Goal: Information Seeking & Learning: Learn about a topic

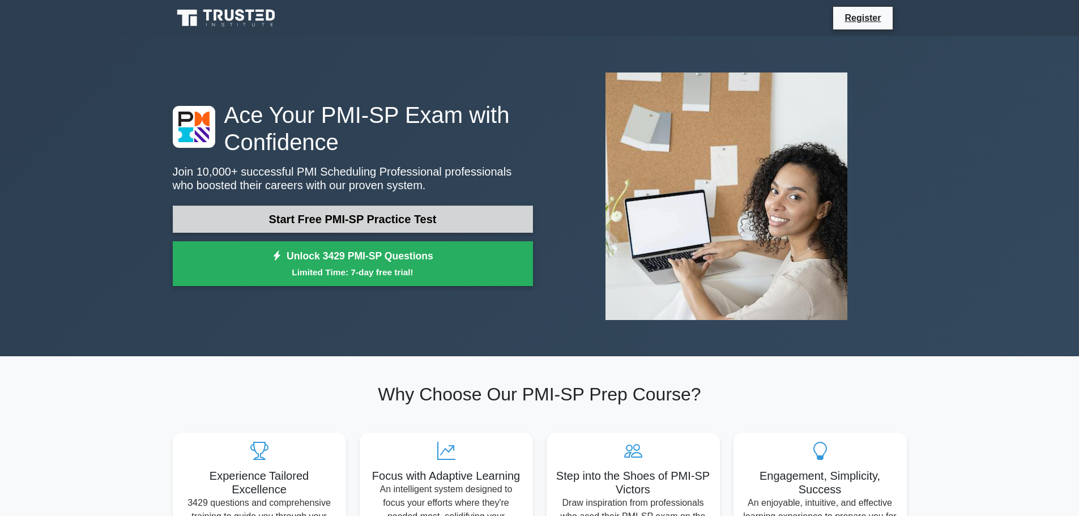
click at [358, 219] on link "Start Free PMI-SP Practice Test" at bounding box center [353, 219] width 360 height 27
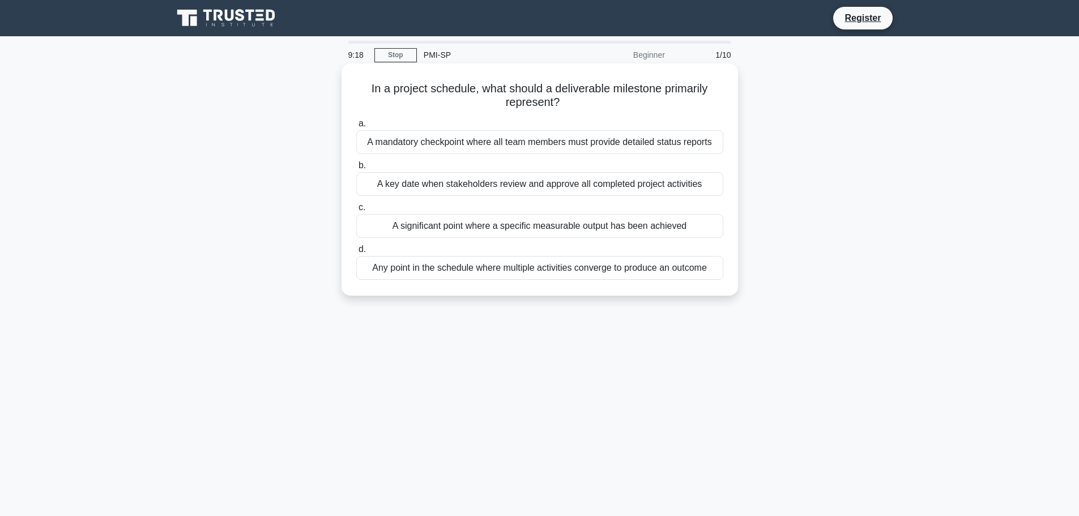
click at [517, 144] on div "A mandatory checkpoint where all team members must provide detailed status repo…" at bounding box center [539, 142] width 367 height 24
click at [356, 127] on input "a. A mandatory checkpoint where all team members must provide detailed status r…" at bounding box center [356, 123] width 0 height 7
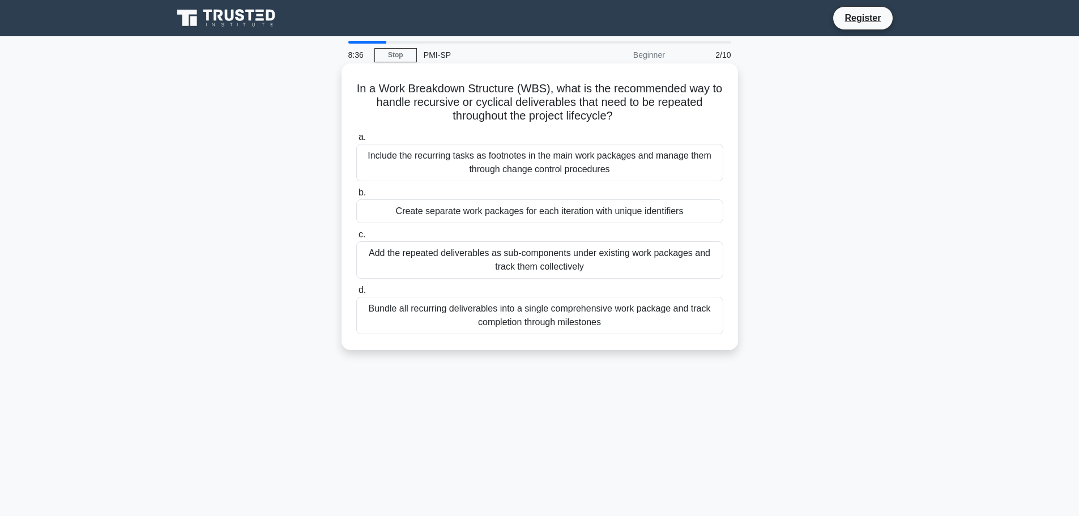
click at [550, 323] on div "Bundle all recurring deliverables into a single comprehensive work package and …" at bounding box center [539, 315] width 367 height 37
click at [356, 294] on input "d. Bundle all recurring deliverables into a single comprehensive work package a…" at bounding box center [356, 290] width 0 height 7
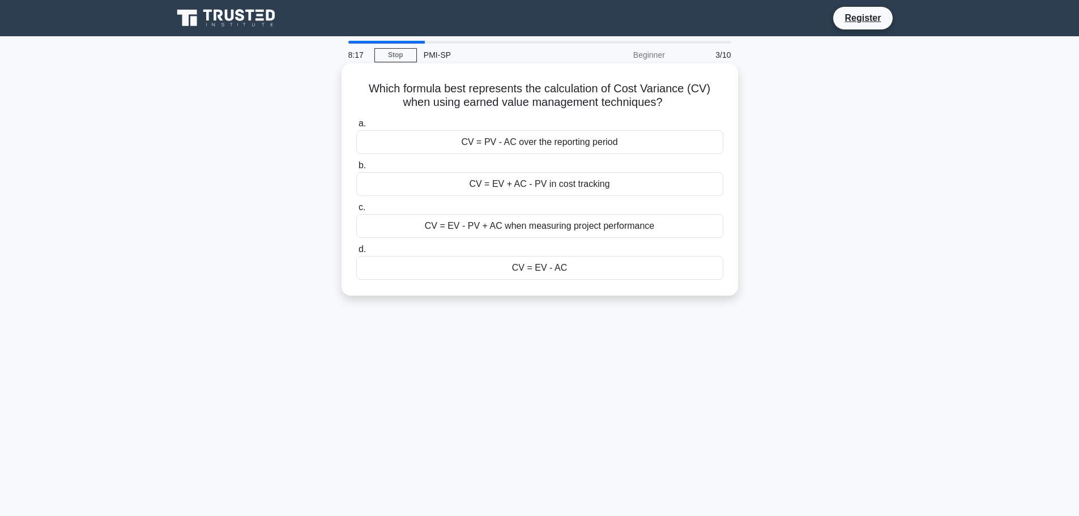
click at [557, 225] on div "CV = EV - PV + AC when measuring project performance" at bounding box center [539, 226] width 367 height 24
click at [356, 211] on input "c. CV = EV - PV + AC when measuring project performance" at bounding box center [356, 207] width 0 height 7
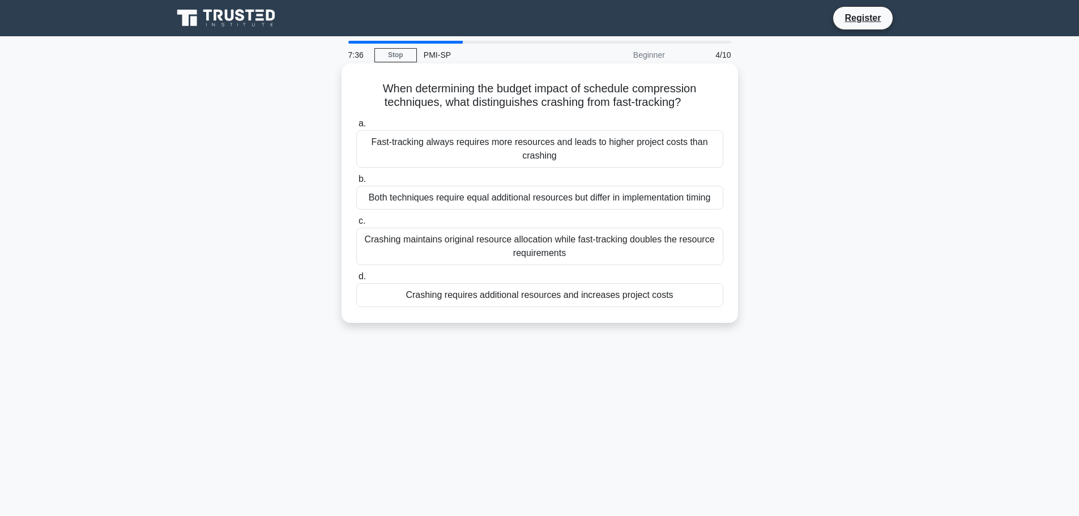
click at [528, 198] on div "Both techniques require equal additional resources but differ in implementation…" at bounding box center [539, 198] width 367 height 24
click at [356, 183] on input "b. Both techniques require equal additional resources but differ in implementat…" at bounding box center [356, 179] width 0 height 7
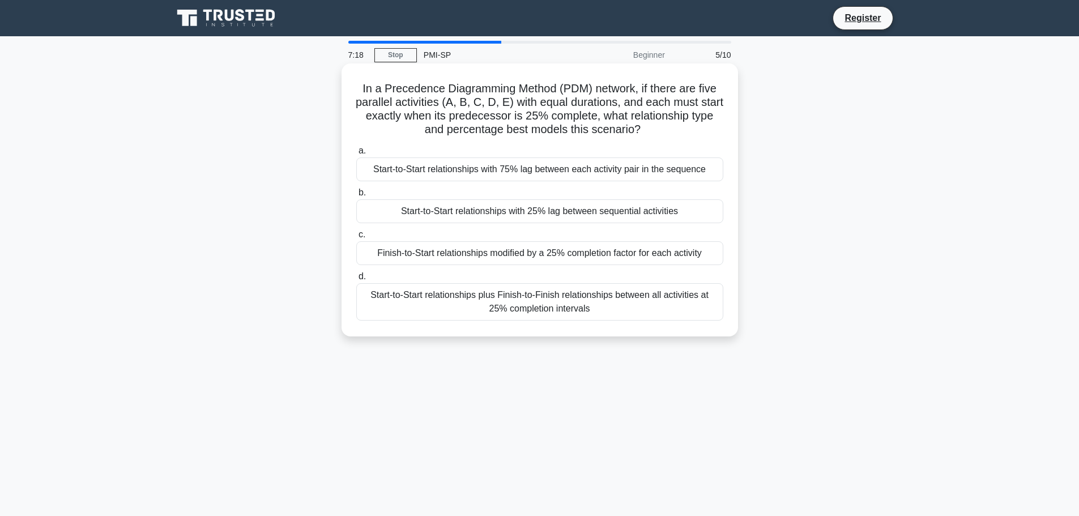
click at [511, 301] on div "Start-to-Start relationships plus Finish-to-Finish relationships between all ac…" at bounding box center [539, 301] width 367 height 37
click at [356, 280] on input "d. Start-to-Start relationships plus Finish-to-Finish relationships between all…" at bounding box center [356, 276] width 0 height 7
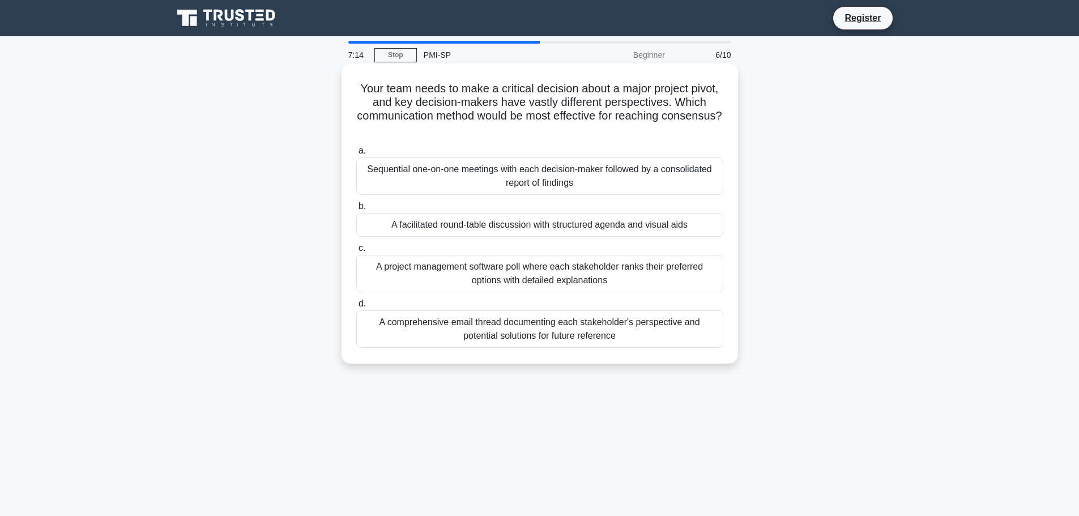
click at [563, 332] on div "A comprehensive email thread documenting each stakeholder's perspective and pot…" at bounding box center [539, 328] width 367 height 37
click at [356, 308] on input "d. A comprehensive email thread documenting each stakeholder's perspective and …" at bounding box center [356, 303] width 0 height 7
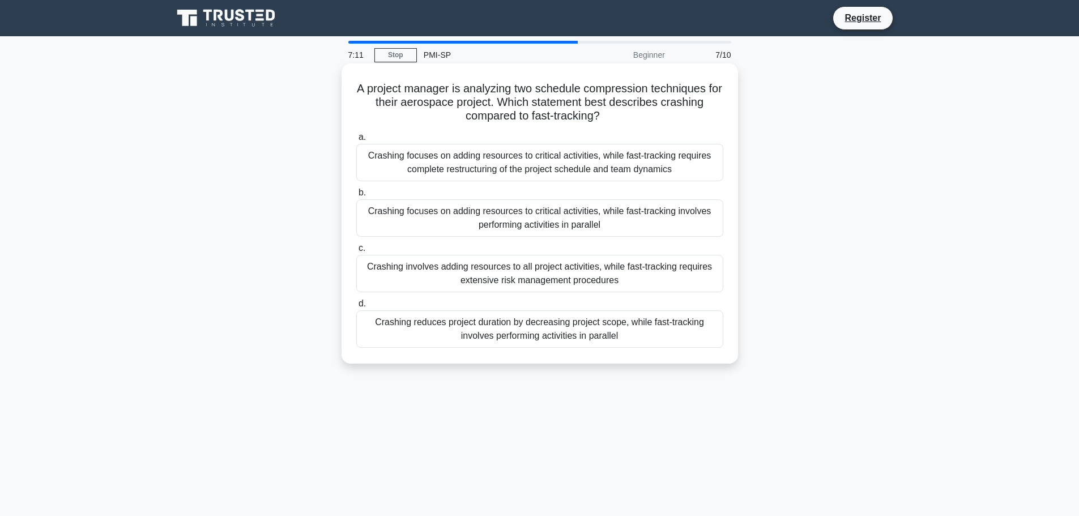
click at [577, 163] on div "Crashing focuses on adding resources to critical activities, while fast-trackin…" at bounding box center [539, 162] width 367 height 37
click at [356, 141] on input "a. Crashing focuses on adding resources to critical activities, while fast-trac…" at bounding box center [356, 137] width 0 height 7
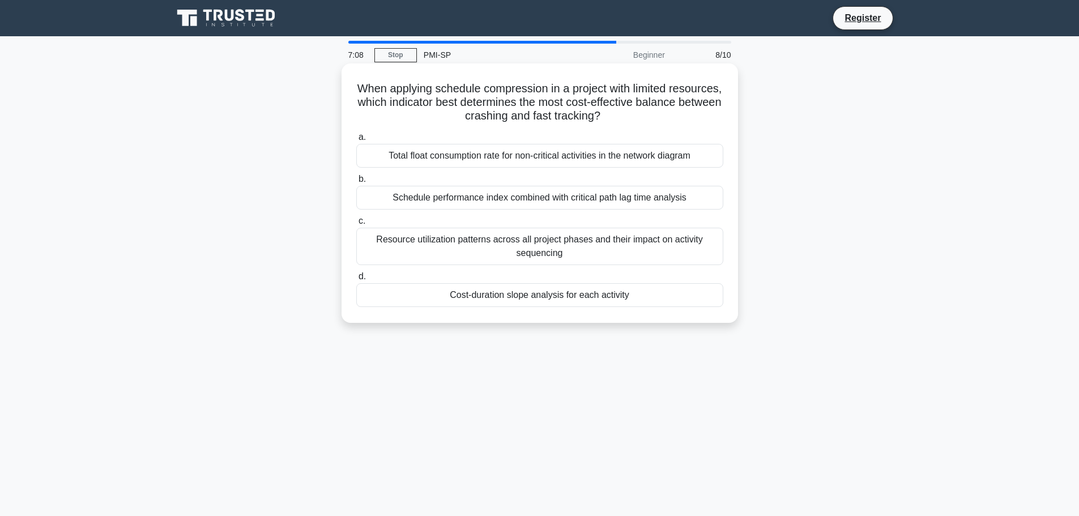
click at [546, 248] on div "Resource utilization patterns across all project phases and their impact on act…" at bounding box center [539, 246] width 367 height 37
click at [388, 242] on div "Resource utilization patterns across all project phases and their impact on act…" at bounding box center [539, 246] width 367 height 37
click at [356, 225] on input "c. Resource utilization patterns across all project phases and their impact on …" at bounding box center [356, 220] width 0 height 7
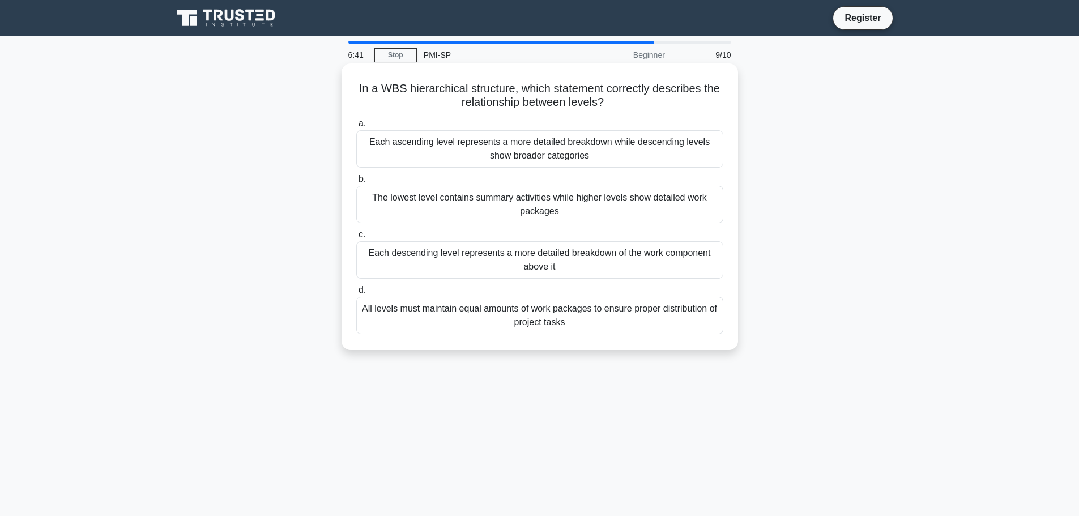
click at [508, 150] on div "Each ascending level represents a more detailed breakdown while descending leve…" at bounding box center [539, 148] width 367 height 37
click at [356, 127] on input "a. Each ascending level represents a more detailed breakdown while descending l…" at bounding box center [356, 123] width 0 height 7
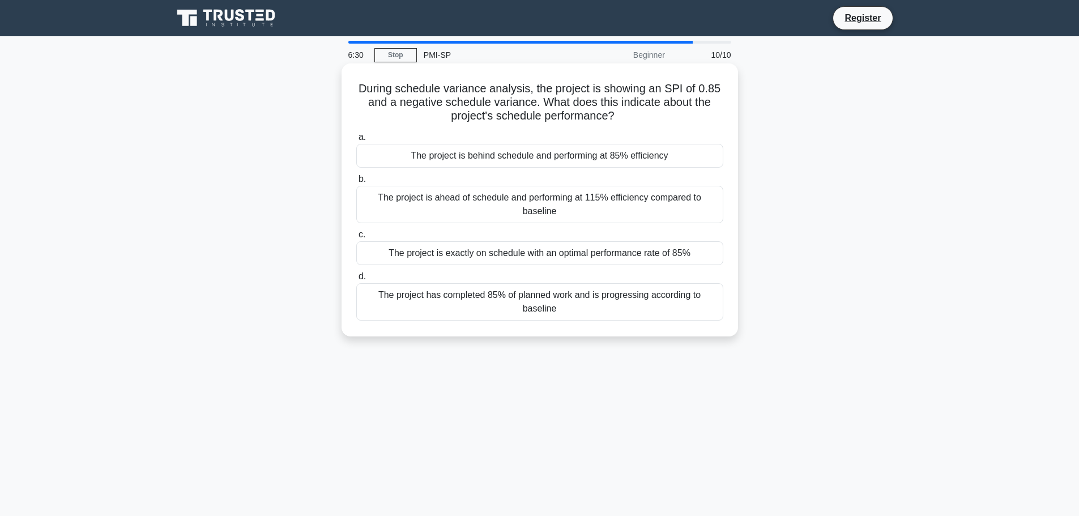
click at [544, 299] on div "The project has completed 85% of planned work and is progressing according to b…" at bounding box center [539, 301] width 367 height 37
click at [356, 280] on input "d. The project has completed 85% of planned work and is progressing according t…" at bounding box center [356, 276] width 0 height 7
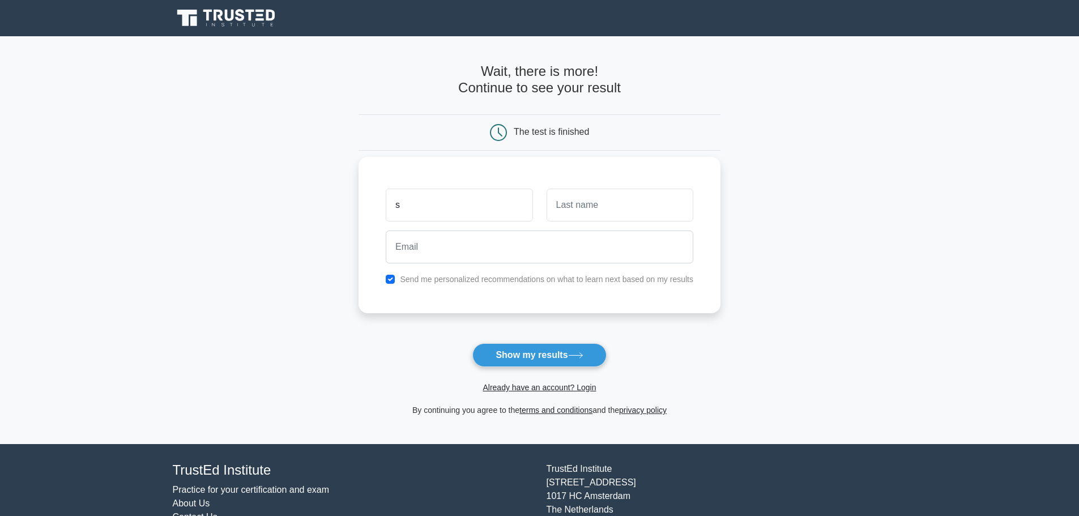
type input "simbarashe"
click at [610, 206] on input "text" at bounding box center [620, 205] width 147 height 33
type input "Zvoto"
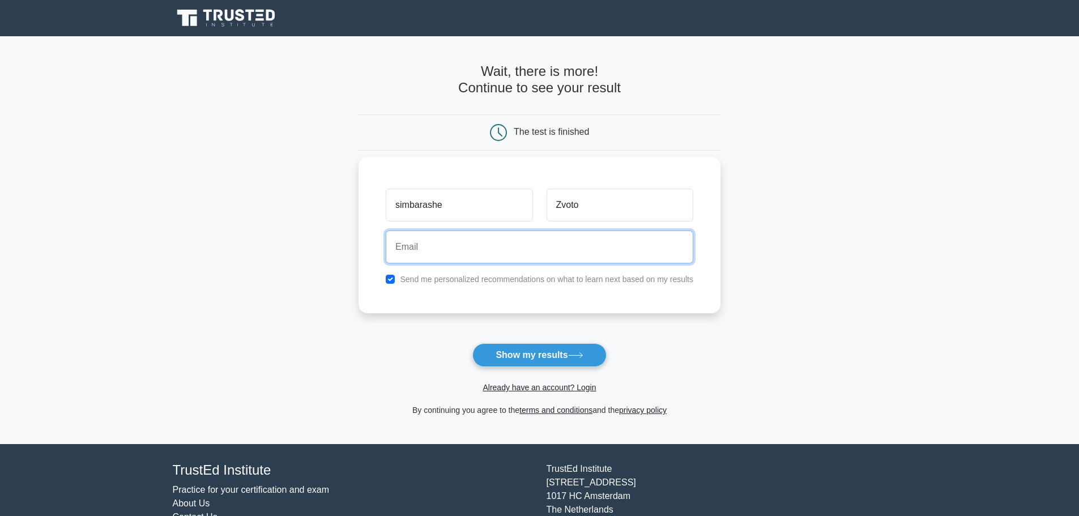
click at [487, 256] on input "email" at bounding box center [540, 246] width 308 height 33
type input "[EMAIL_ADDRESS][DOMAIN_NAME]"
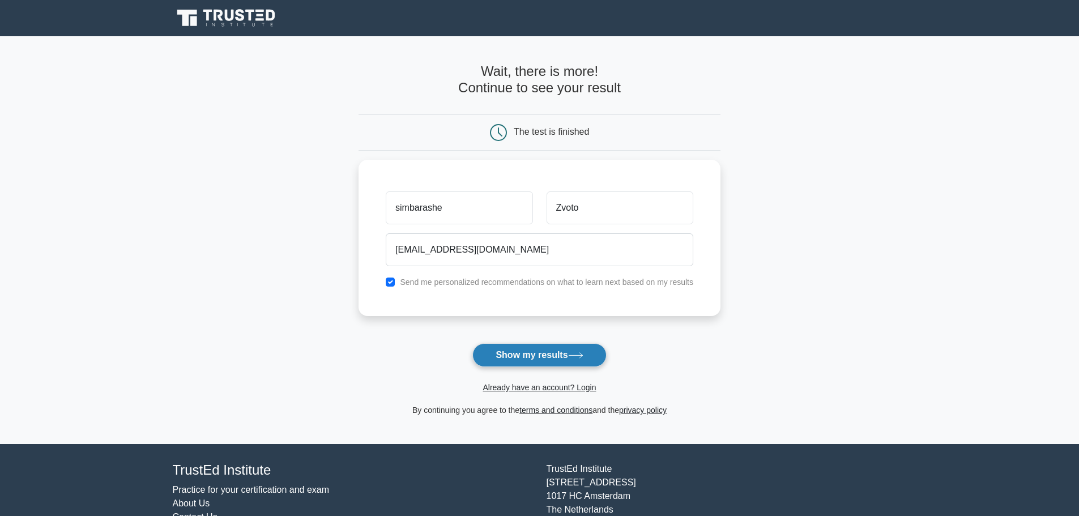
click at [532, 354] on button "Show my results" at bounding box center [539, 355] width 134 height 24
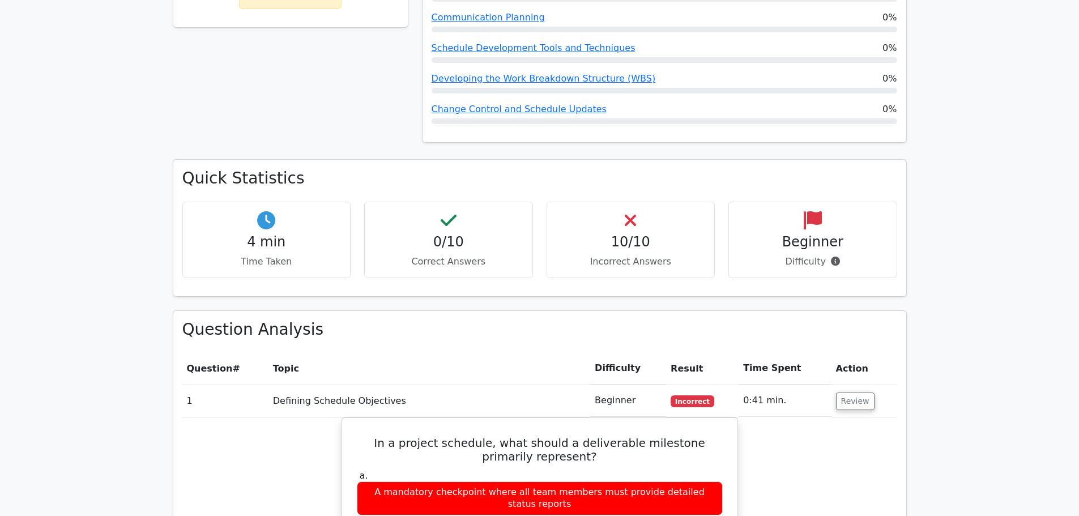
scroll to position [623, 0]
